Goal: Task Accomplishment & Management: Use online tool/utility

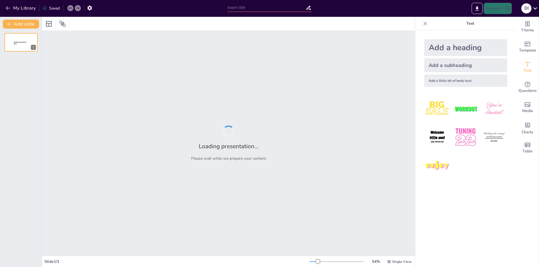
type input "Estructurando tu Ensayo: ¡Así de Fácil!"
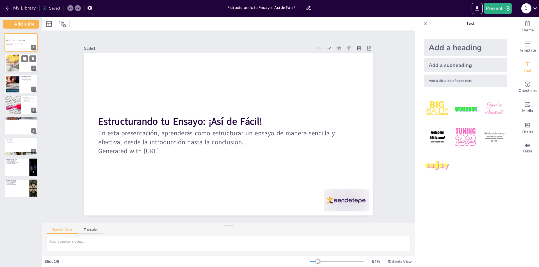
click at [17, 62] on div at bounding box center [13, 63] width 30 height 17
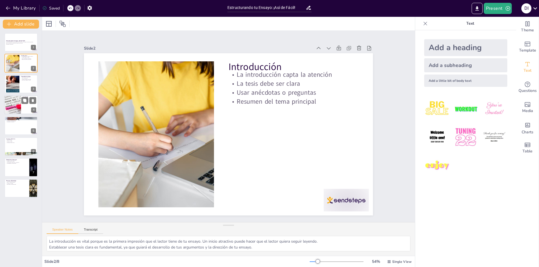
click at [17, 100] on div at bounding box center [12, 104] width 29 height 19
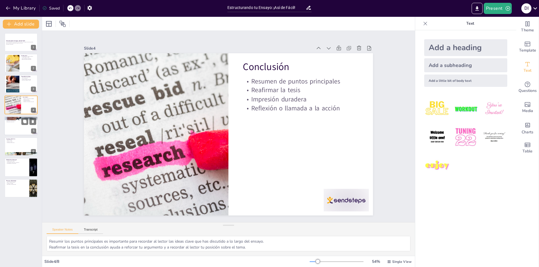
click at [20, 130] on div at bounding box center [21, 125] width 34 height 19
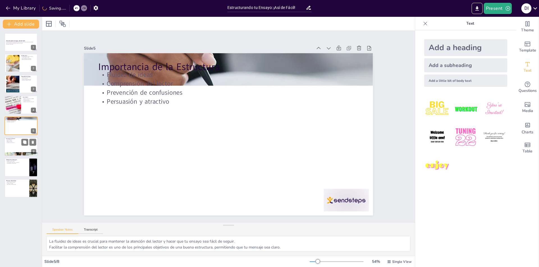
click at [17, 148] on div at bounding box center [21, 146] width 34 height 19
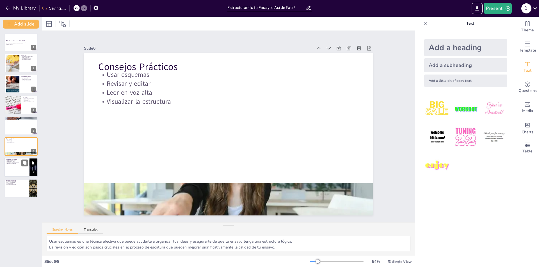
click at [16, 165] on div at bounding box center [21, 167] width 34 height 19
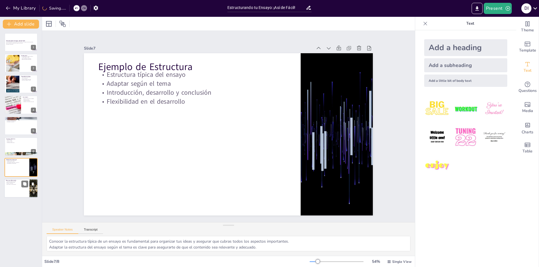
click at [19, 182] on p "Buscar retroalimentación" at bounding box center [17, 182] width 22 height 1
type textarea "Consultar recursos en línea puede proporcionarte ejemplos y guías que son valio…"
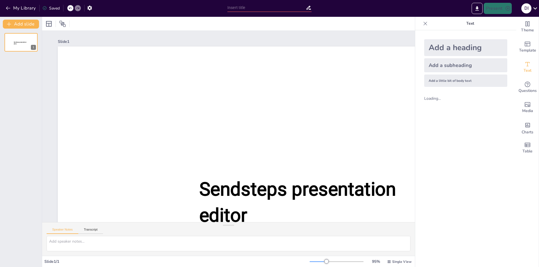
type input "Estructurando tu Ensayo: ¡Así de Fácil!"
